Goal: Obtain resource: Obtain resource

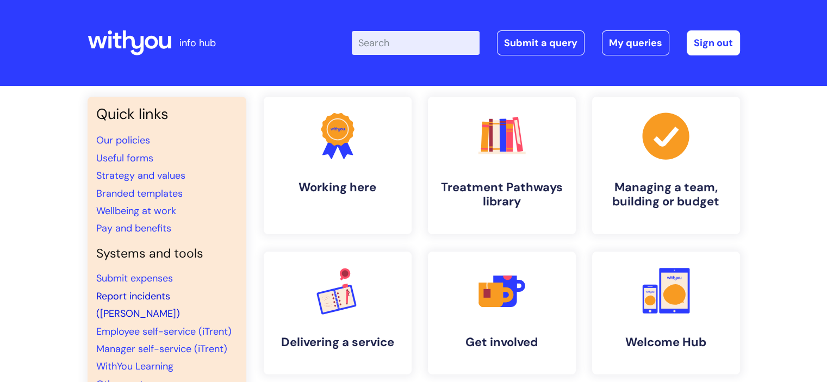
click at [175, 297] on link "Report incidents ([PERSON_NAME])" at bounding box center [138, 305] width 84 height 30
click at [429, 45] on input "Enter your search term here..." at bounding box center [416, 43] width 128 height 24
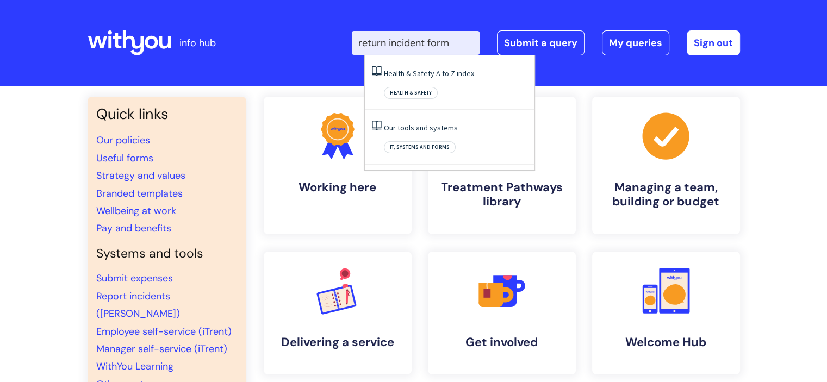
type input "return incident form"
click button "Search" at bounding box center [0, 0] width 0 height 0
